Goal: Task Accomplishment & Management: Manage account settings

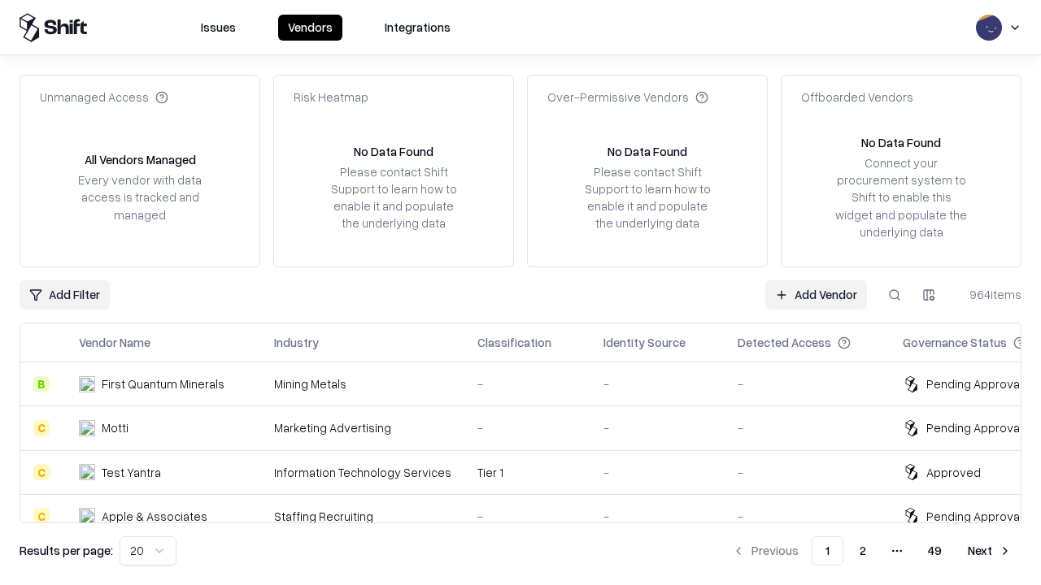
click at [816, 294] on link "Add Vendor" at bounding box center [816, 295] width 102 height 29
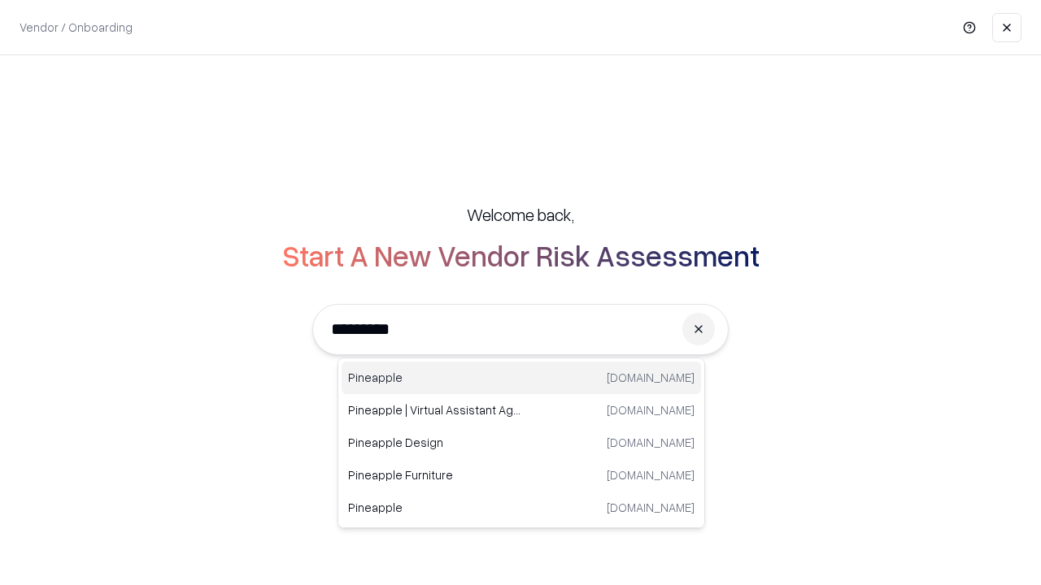
click at [521, 378] on div "Pineapple [DOMAIN_NAME]" at bounding box center [520, 378] width 359 height 33
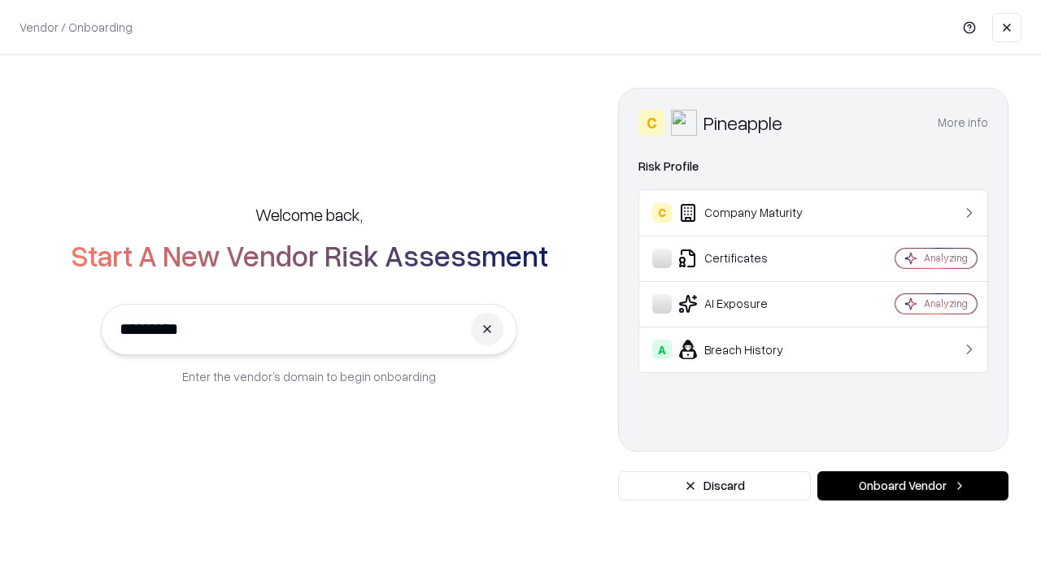
type input "*********"
click at [912, 486] on button "Onboard Vendor" at bounding box center [912, 486] width 191 height 29
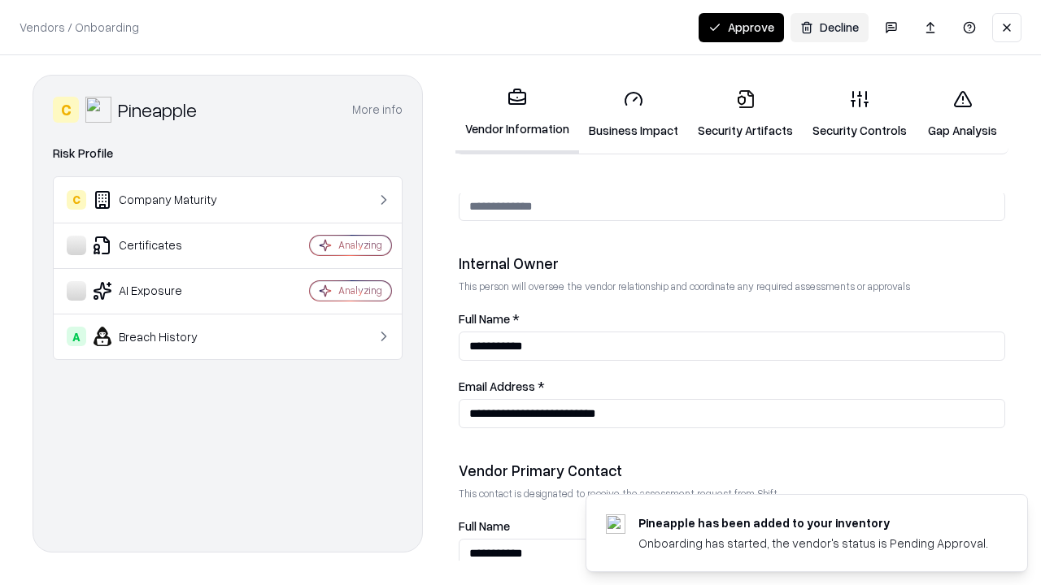
scroll to position [842, 0]
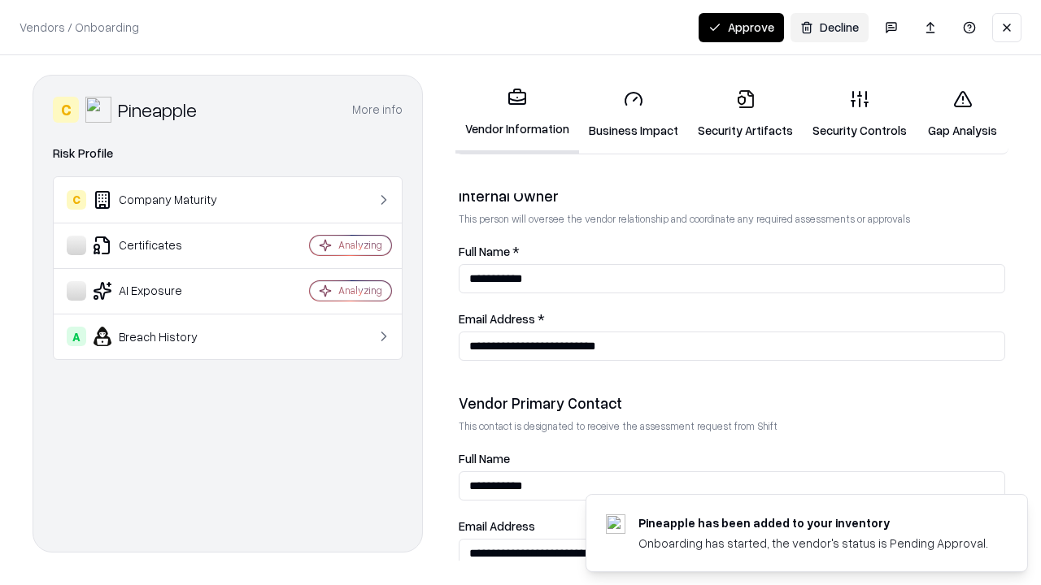
click at [745, 114] on link "Security Artifacts" at bounding box center [745, 114] width 115 height 76
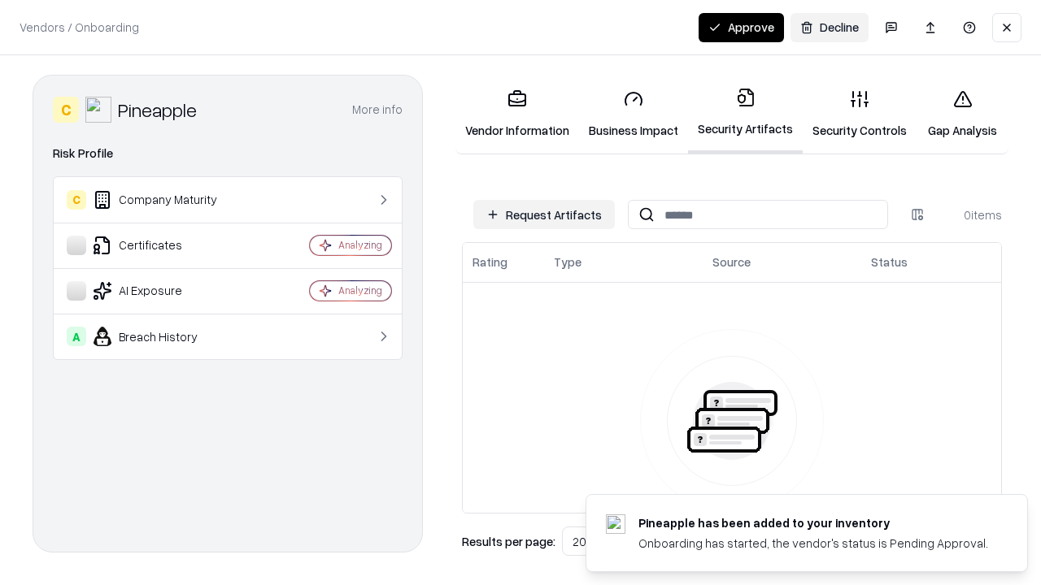
click at [544, 215] on button "Request Artifacts" at bounding box center [543, 214] width 141 height 29
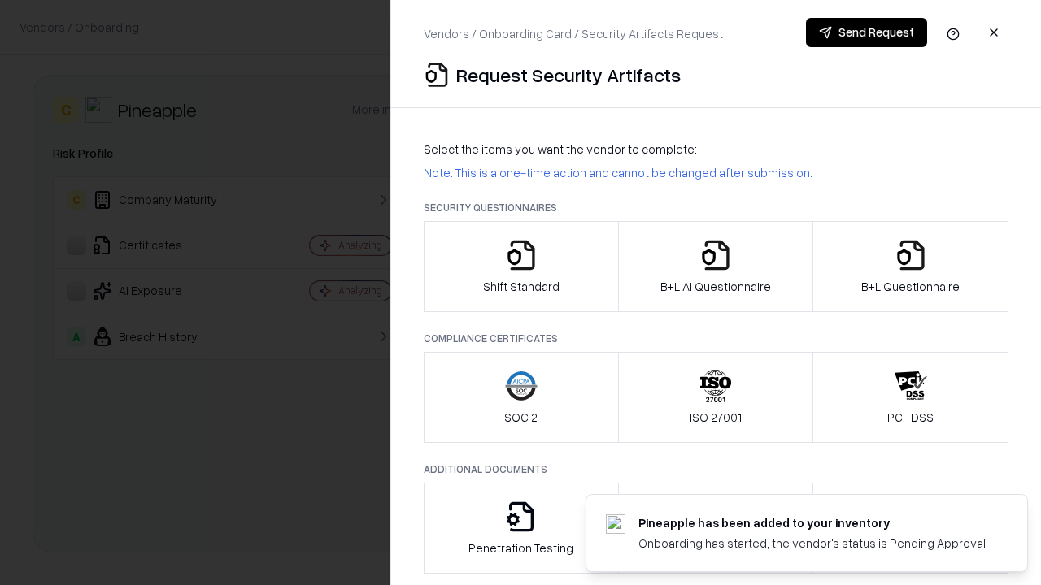
click at [910, 267] on icon "button" at bounding box center [910, 255] width 33 height 33
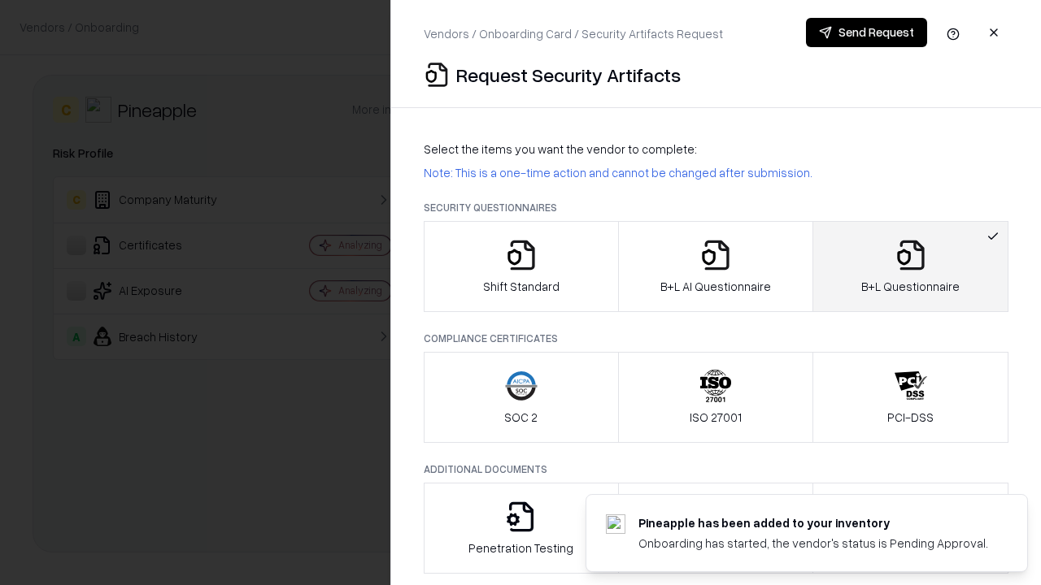
click at [715, 267] on icon "button" at bounding box center [715, 255] width 33 height 33
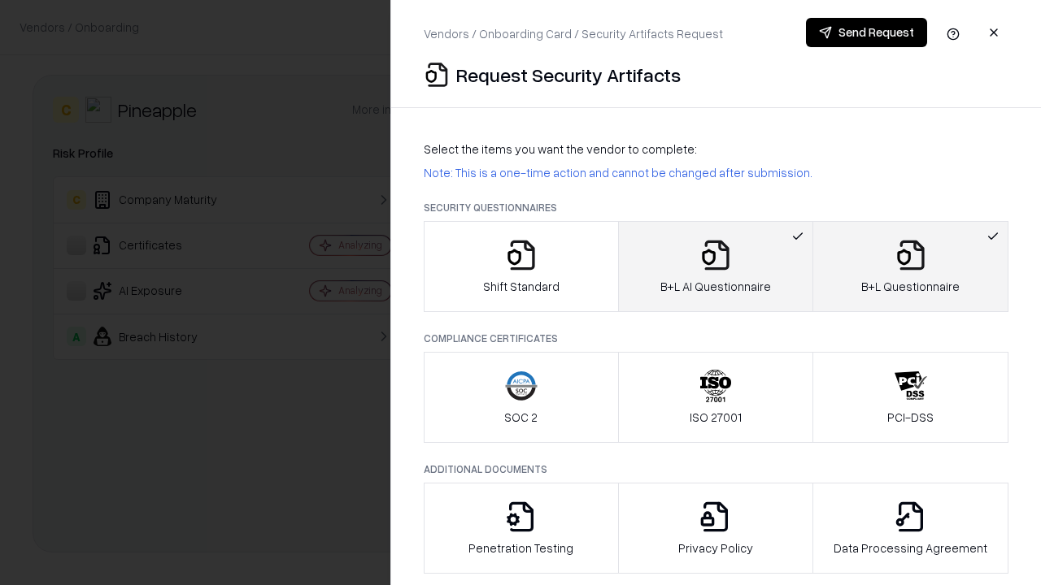
click at [866, 33] on button "Send Request" at bounding box center [866, 32] width 121 height 29
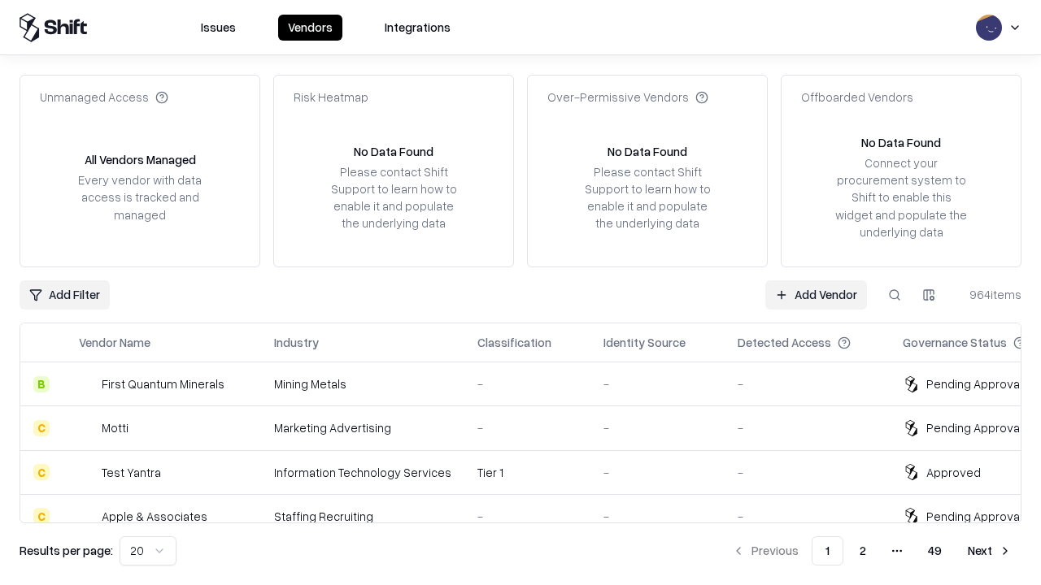
click at [894, 294] on button at bounding box center [894, 295] width 29 height 29
type input "*********"
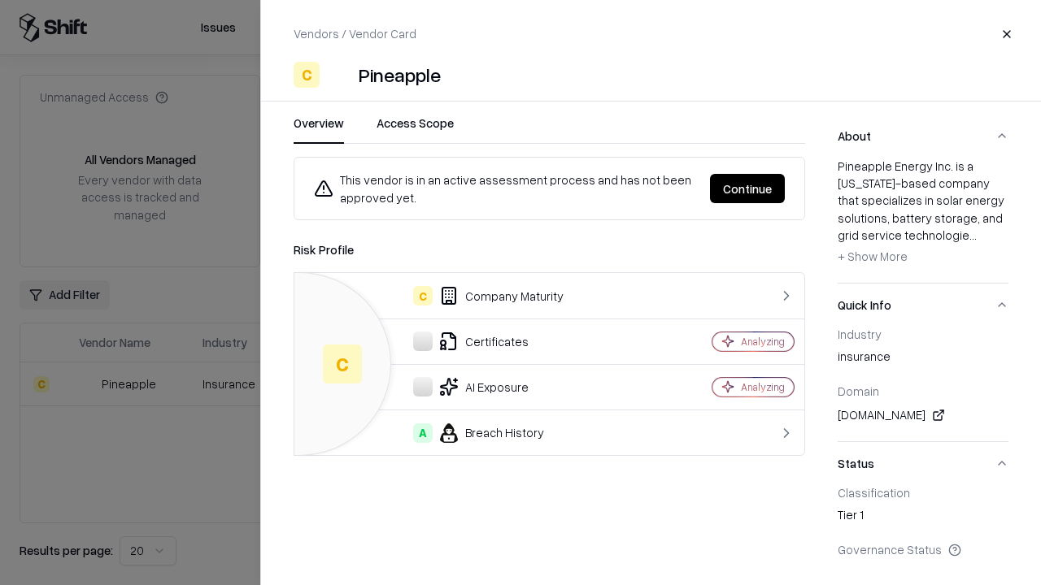
click at [747, 189] on button "Continue" at bounding box center [747, 188] width 75 height 29
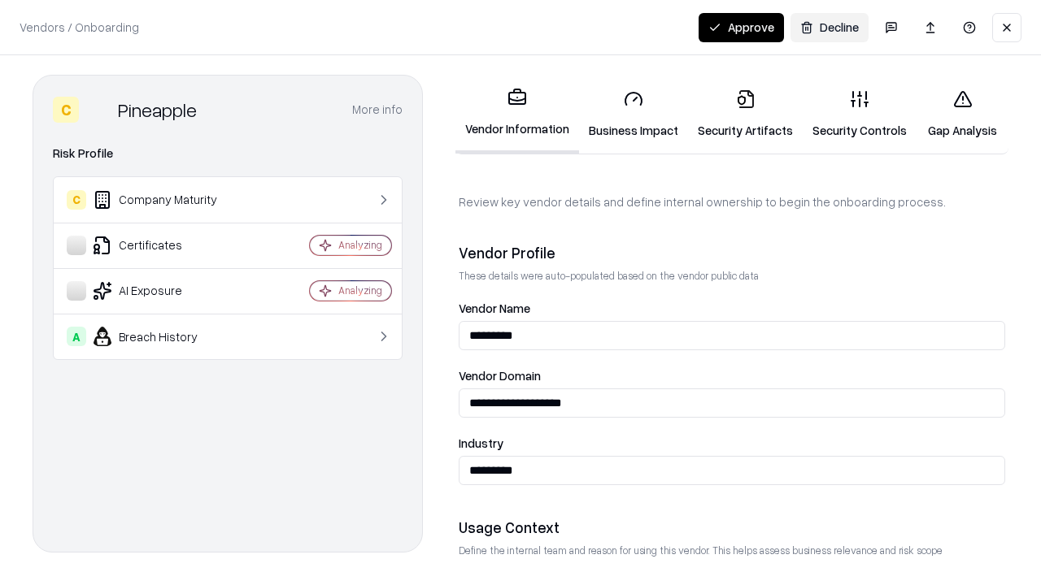
click at [745, 114] on link "Security Artifacts" at bounding box center [745, 114] width 115 height 76
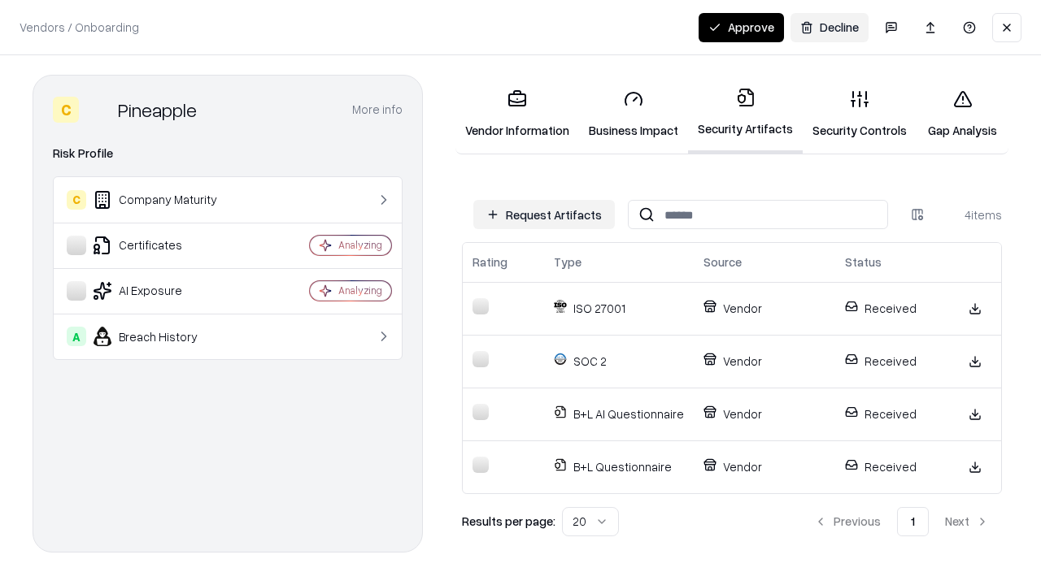
click at [741, 27] on button "Approve" at bounding box center [740, 27] width 85 height 29
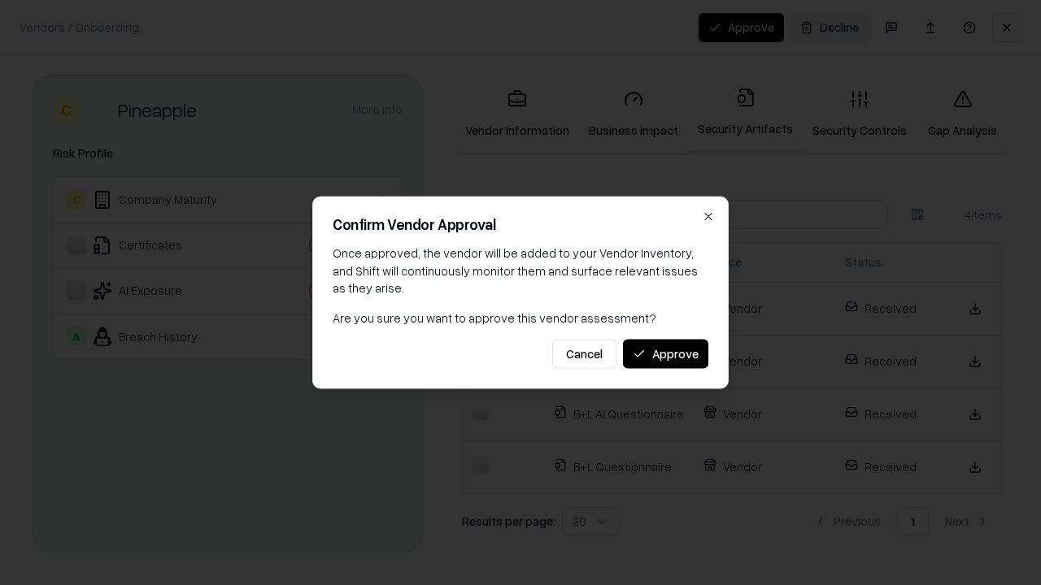
click at [665, 354] on button "Approve" at bounding box center [665, 353] width 85 height 29
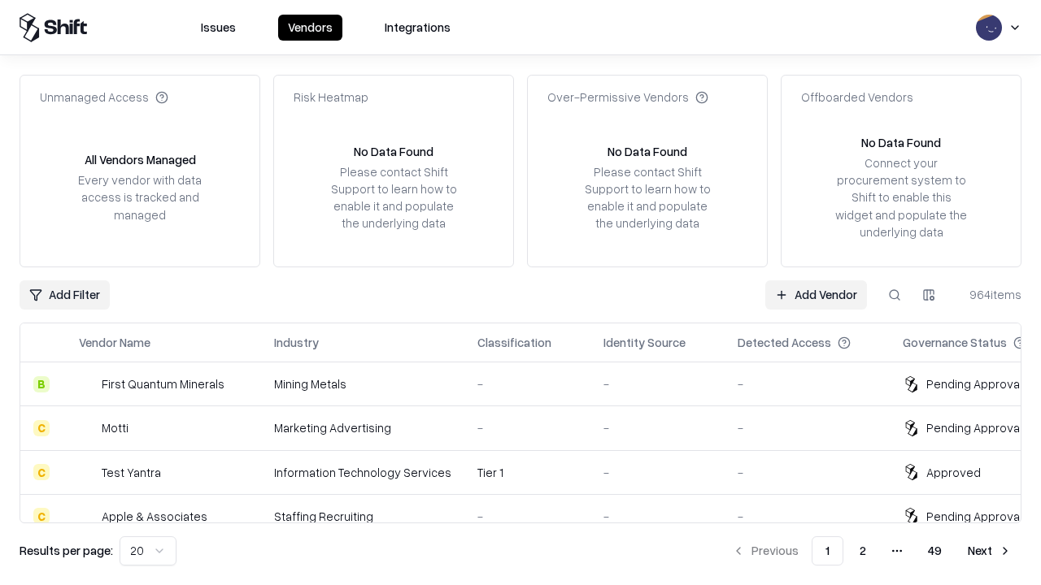
type input "*********"
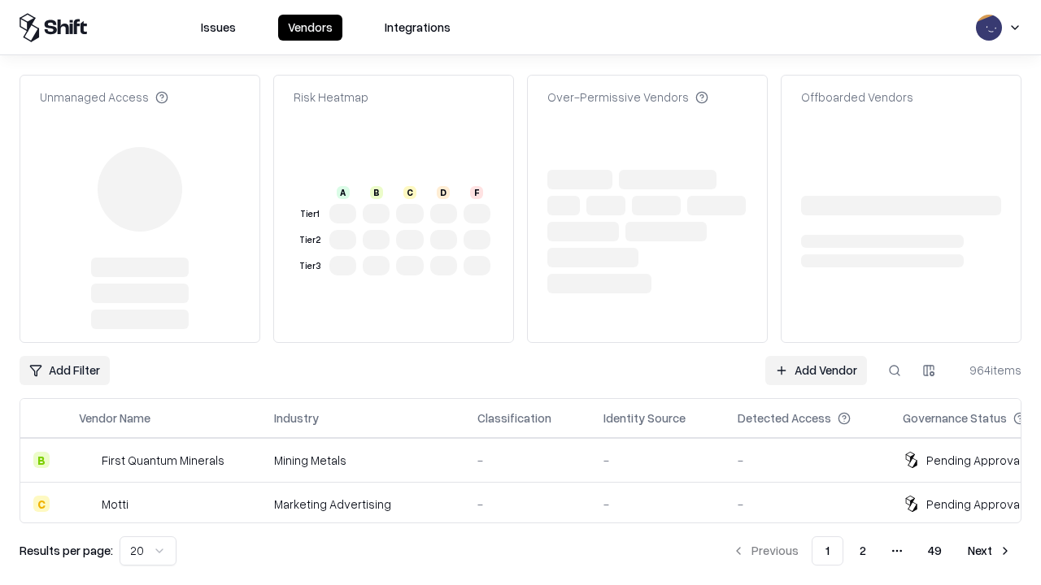
click at [816, 356] on link "Add Vendor" at bounding box center [816, 370] width 102 height 29
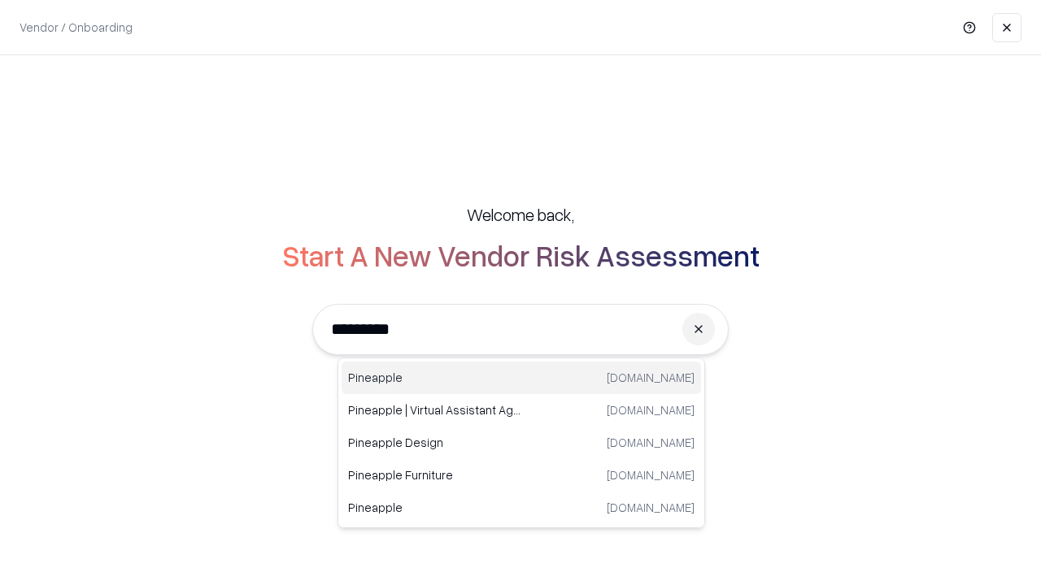
click at [521, 378] on div "Pineapple [DOMAIN_NAME]" at bounding box center [520, 378] width 359 height 33
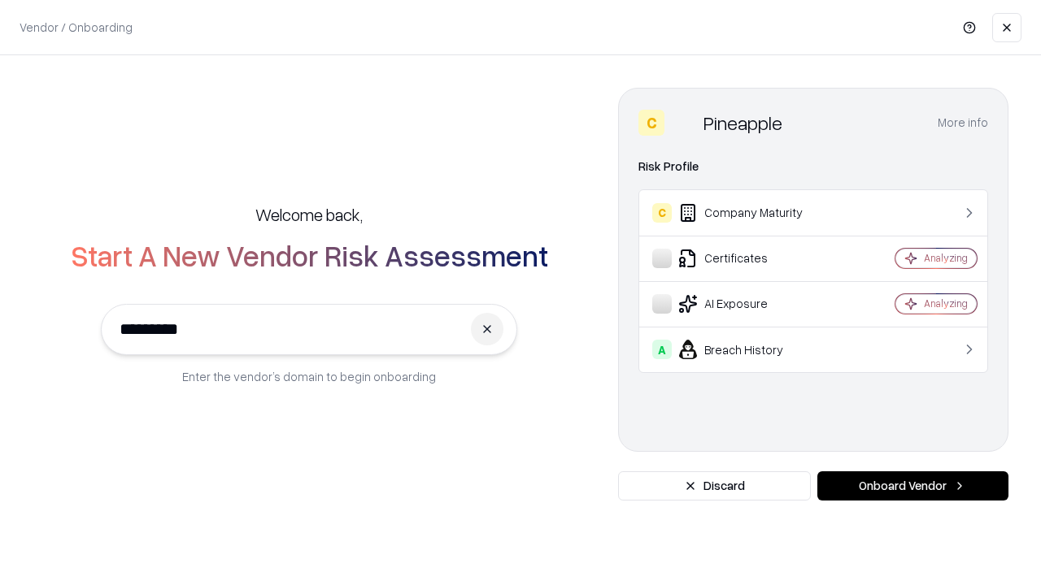
type input "*********"
click at [912, 486] on button "Onboard Vendor" at bounding box center [912, 486] width 191 height 29
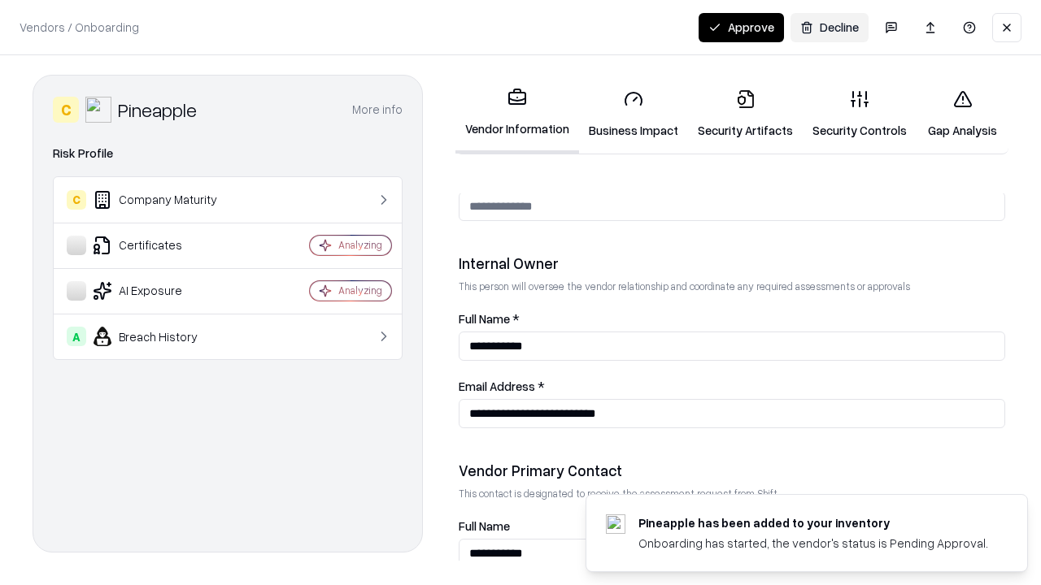
scroll to position [842, 0]
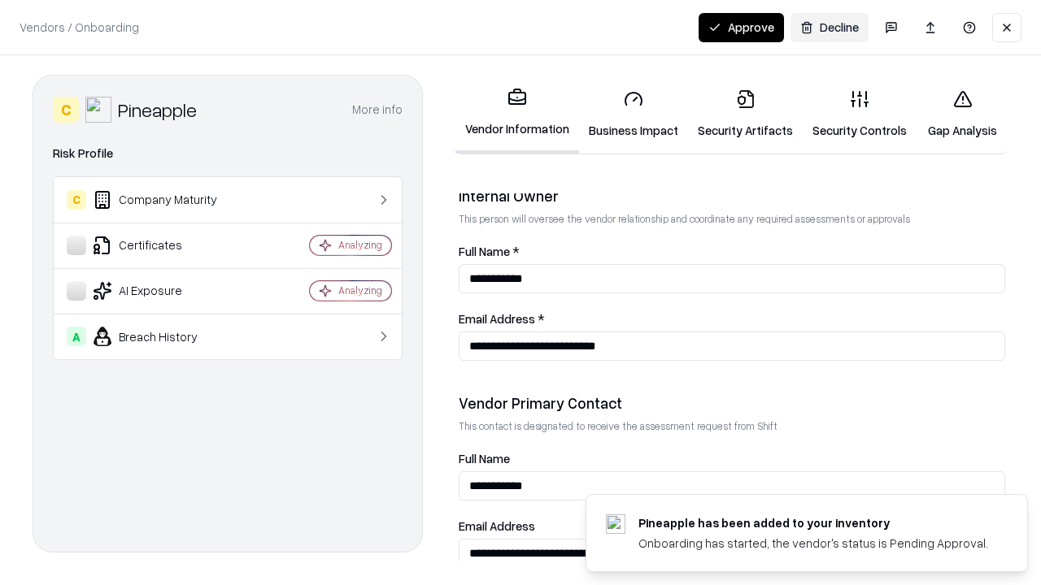
click at [741, 27] on button "Approve" at bounding box center [740, 27] width 85 height 29
